Goal: Task Accomplishment & Management: Complete application form

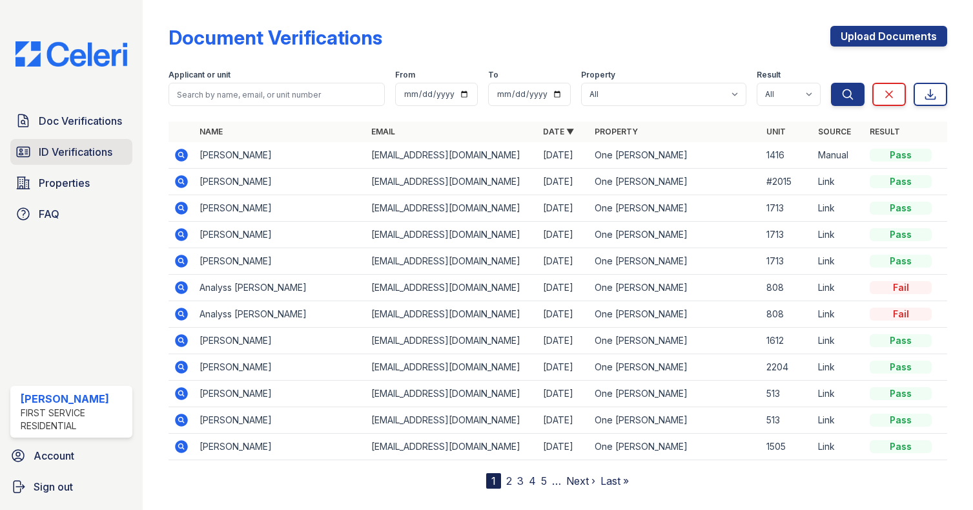
click at [80, 149] on span "ID Verifications" at bounding box center [76, 152] width 74 height 16
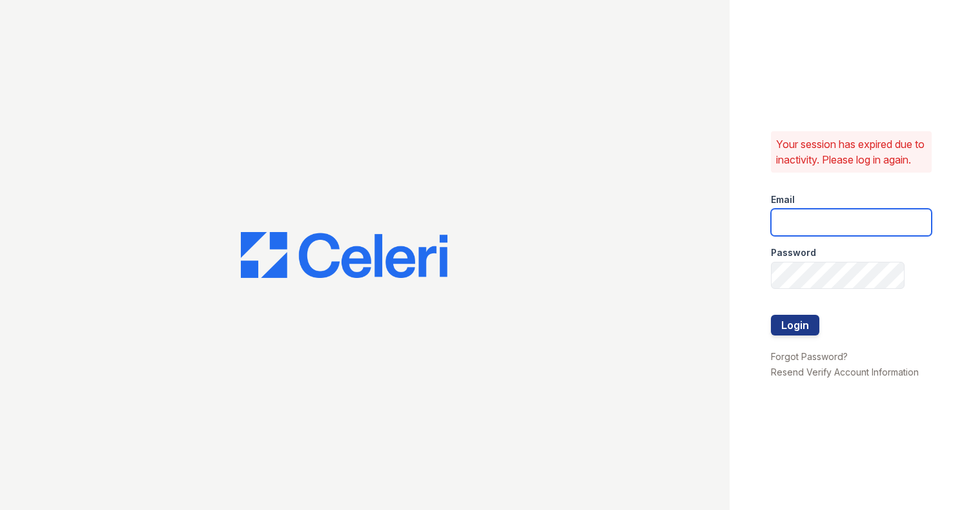
click at [806, 236] on input "email" at bounding box center [851, 222] width 161 height 27
type input "[PERSON_NAME][EMAIL_ADDRESS][DOMAIN_NAME]"
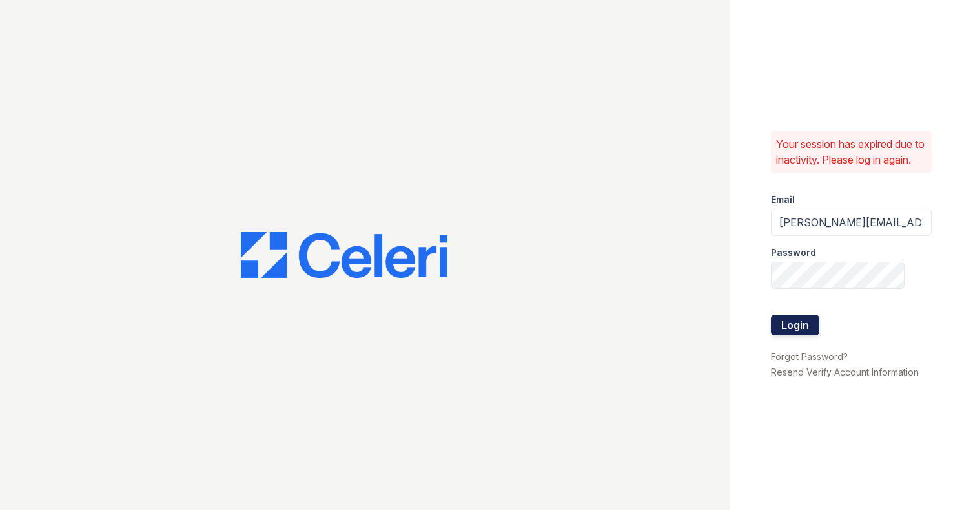
click at [782, 335] on button "Login" at bounding box center [795, 325] width 48 height 21
